Goal: Information Seeking & Learning: Learn about a topic

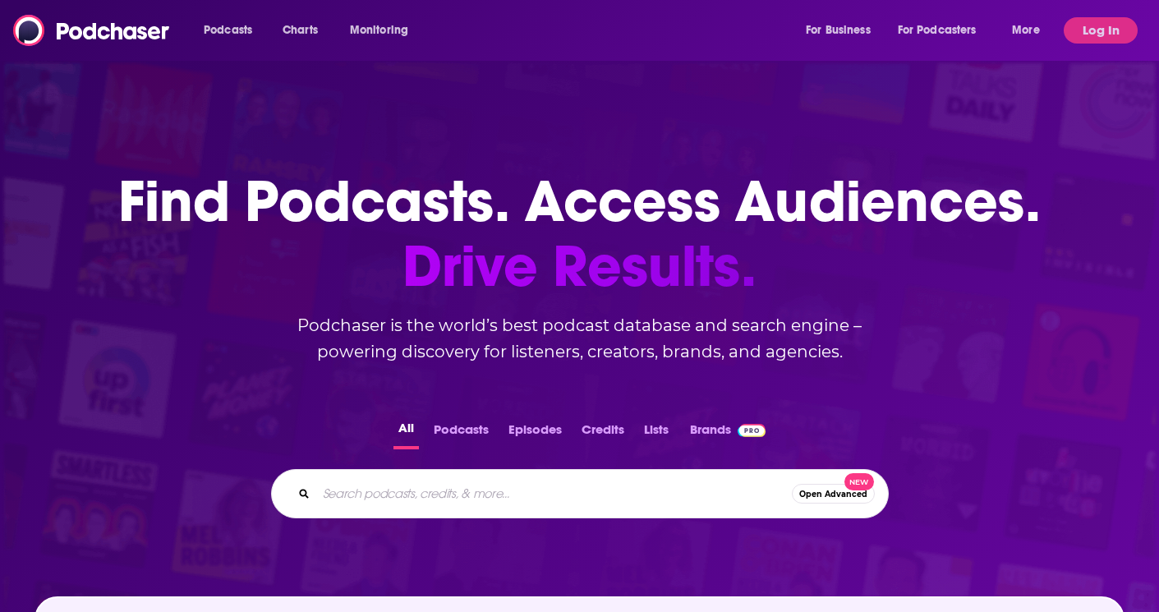
click at [432, 491] on input "Search podcasts, credits, & more..." at bounding box center [554, 493] width 476 height 26
type input "chatter on books"
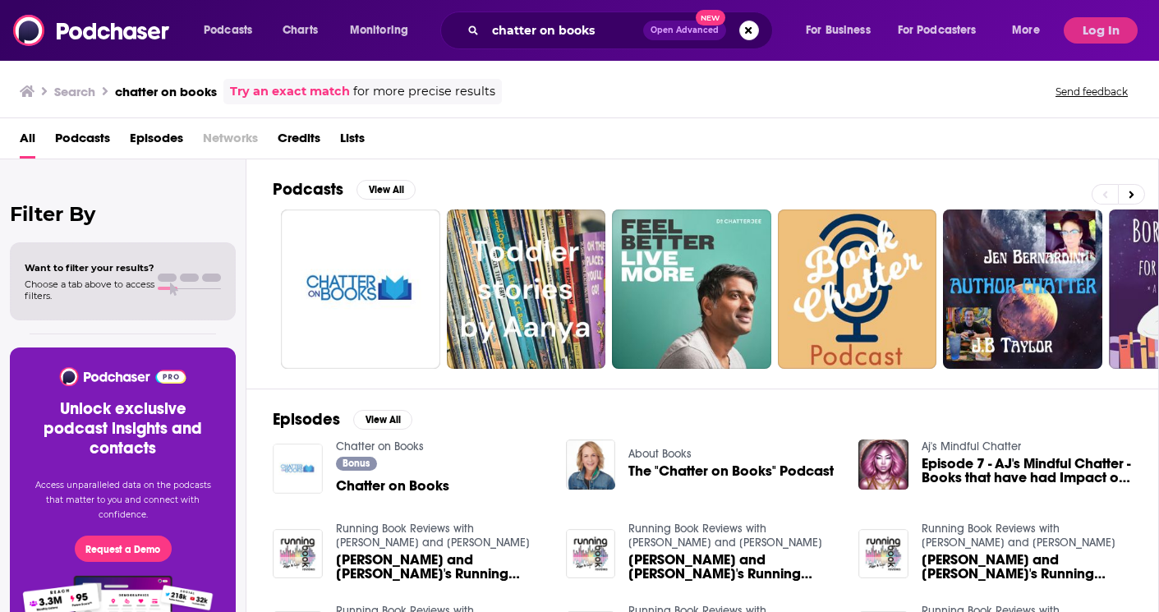
click at [308, 472] on img "Chatter on Books" at bounding box center [298, 468] width 50 height 50
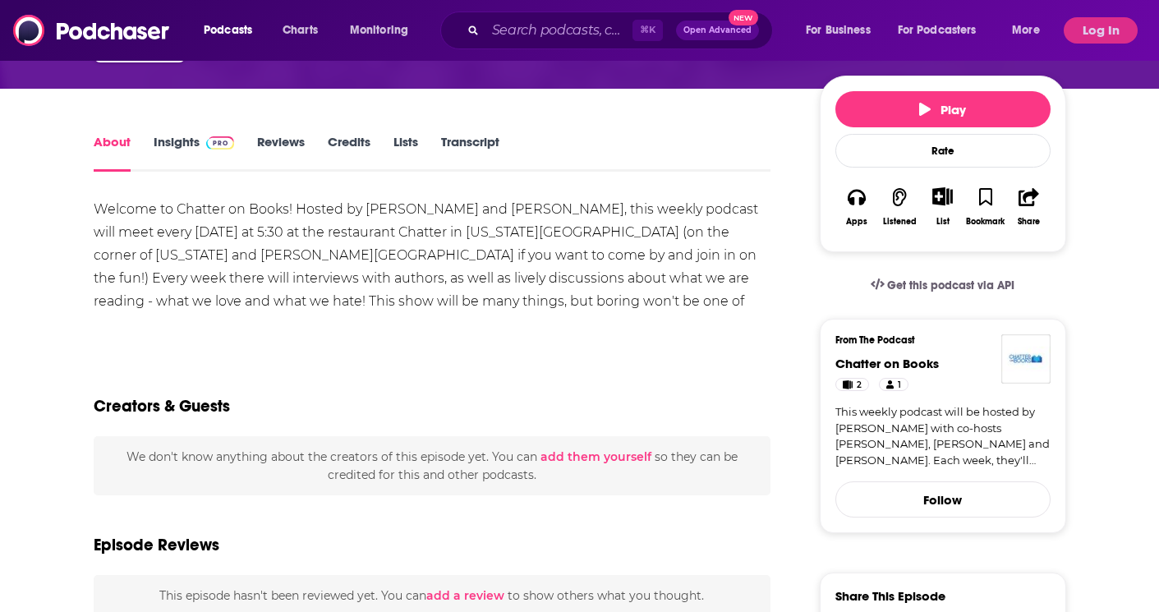
scroll to position [173, 0]
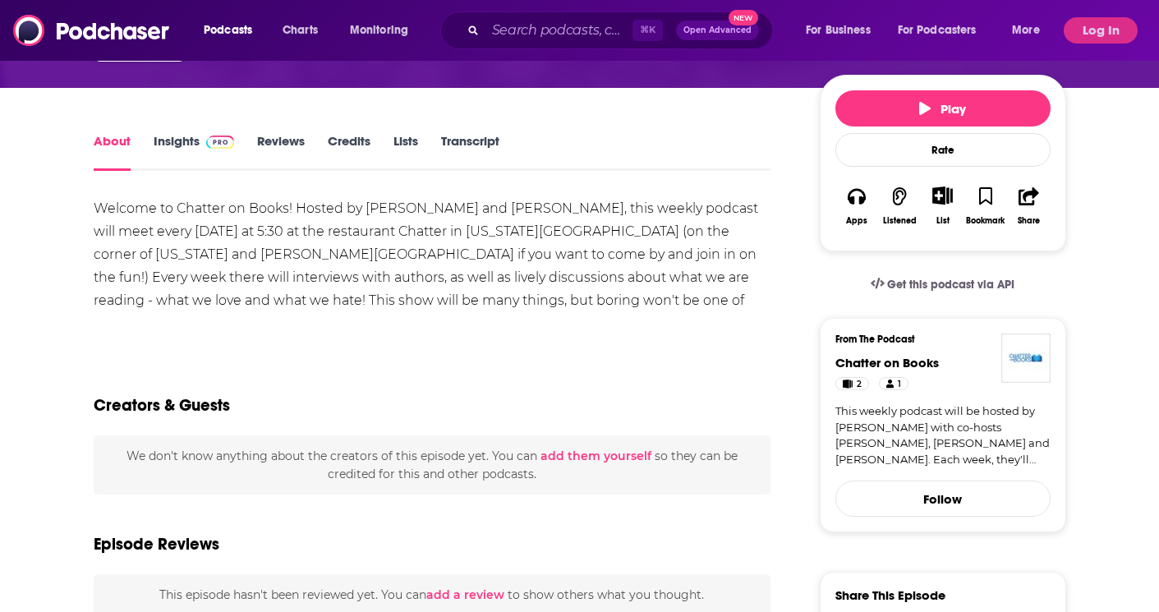
click at [200, 145] on link "Insights" at bounding box center [194, 152] width 81 height 38
